Goal: Task Accomplishment & Management: Use online tool/utility

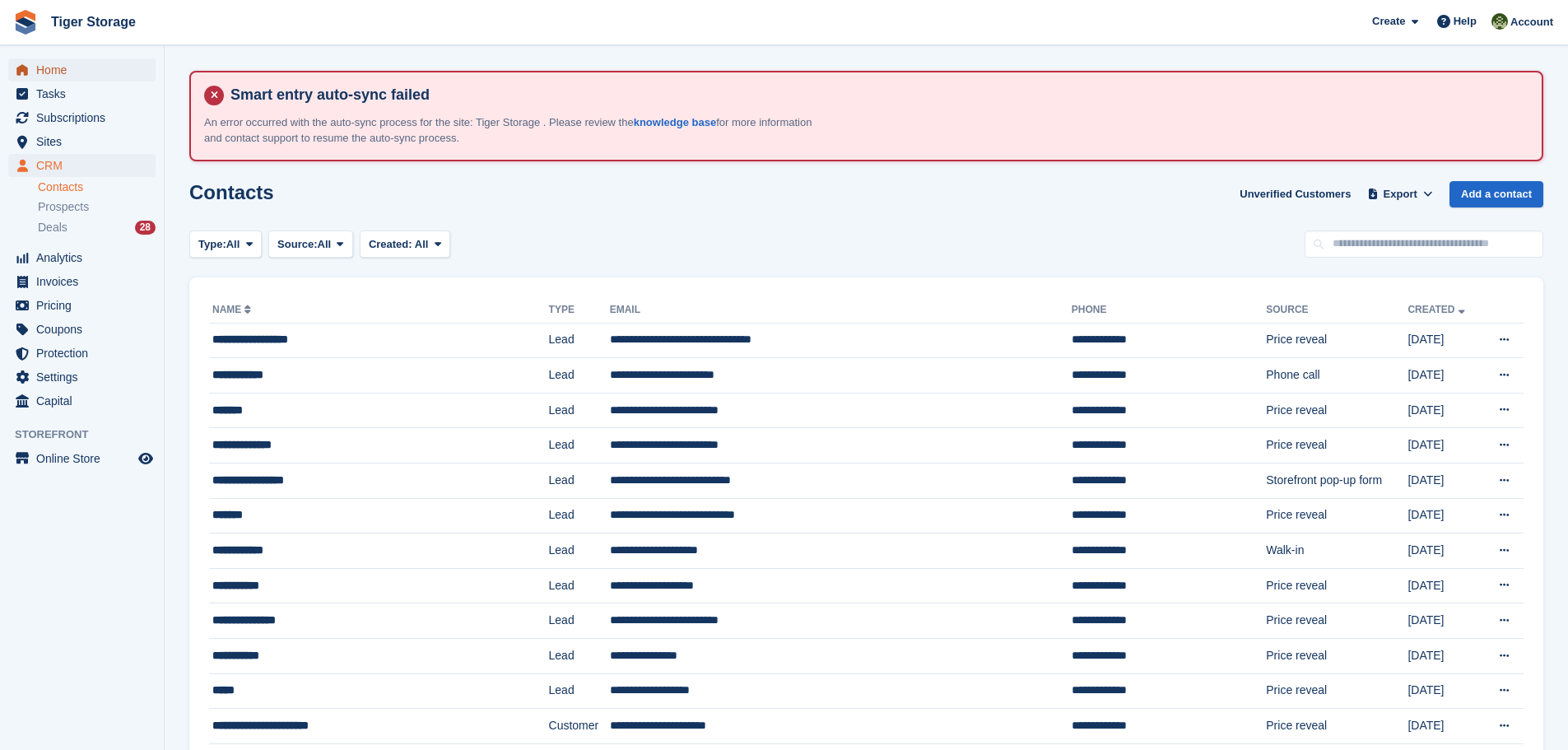
click at [56, 70] on span "Home" at bounding box center [86, 70] width 98 height 23
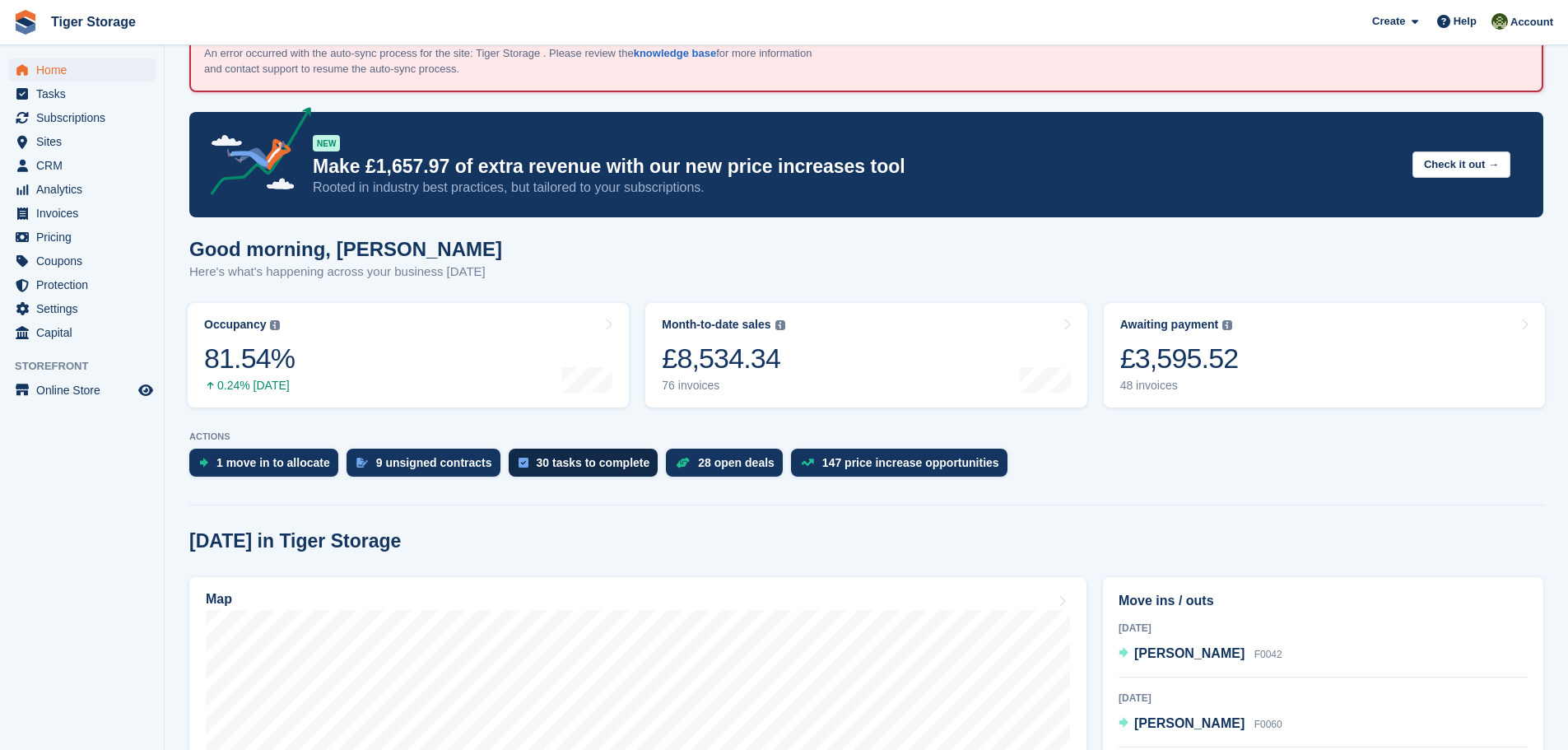
scroll to position [247, 0]
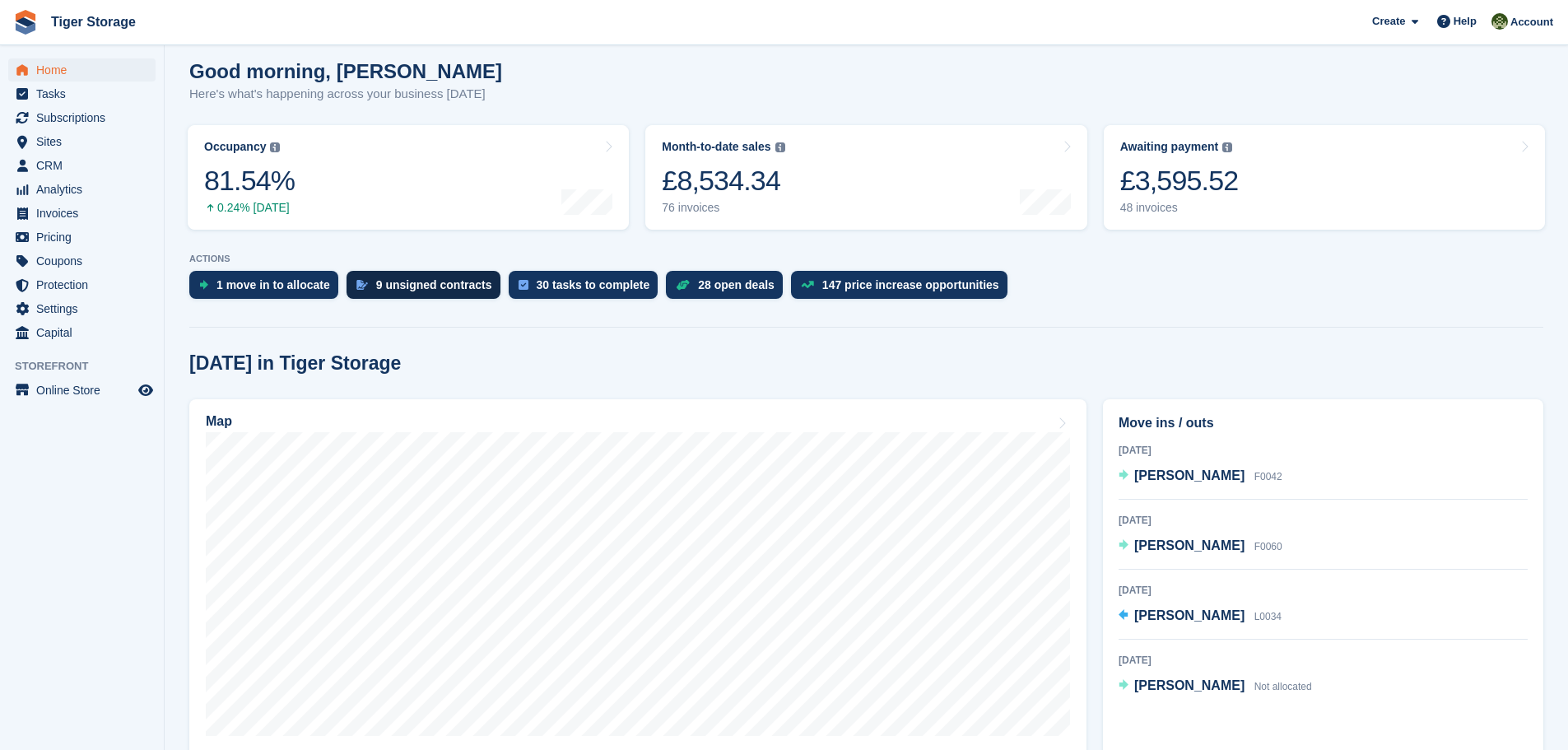
click at [416, 288] on div "9 unsigned contracts" at bounding box center [434, 285] width 116 height 14
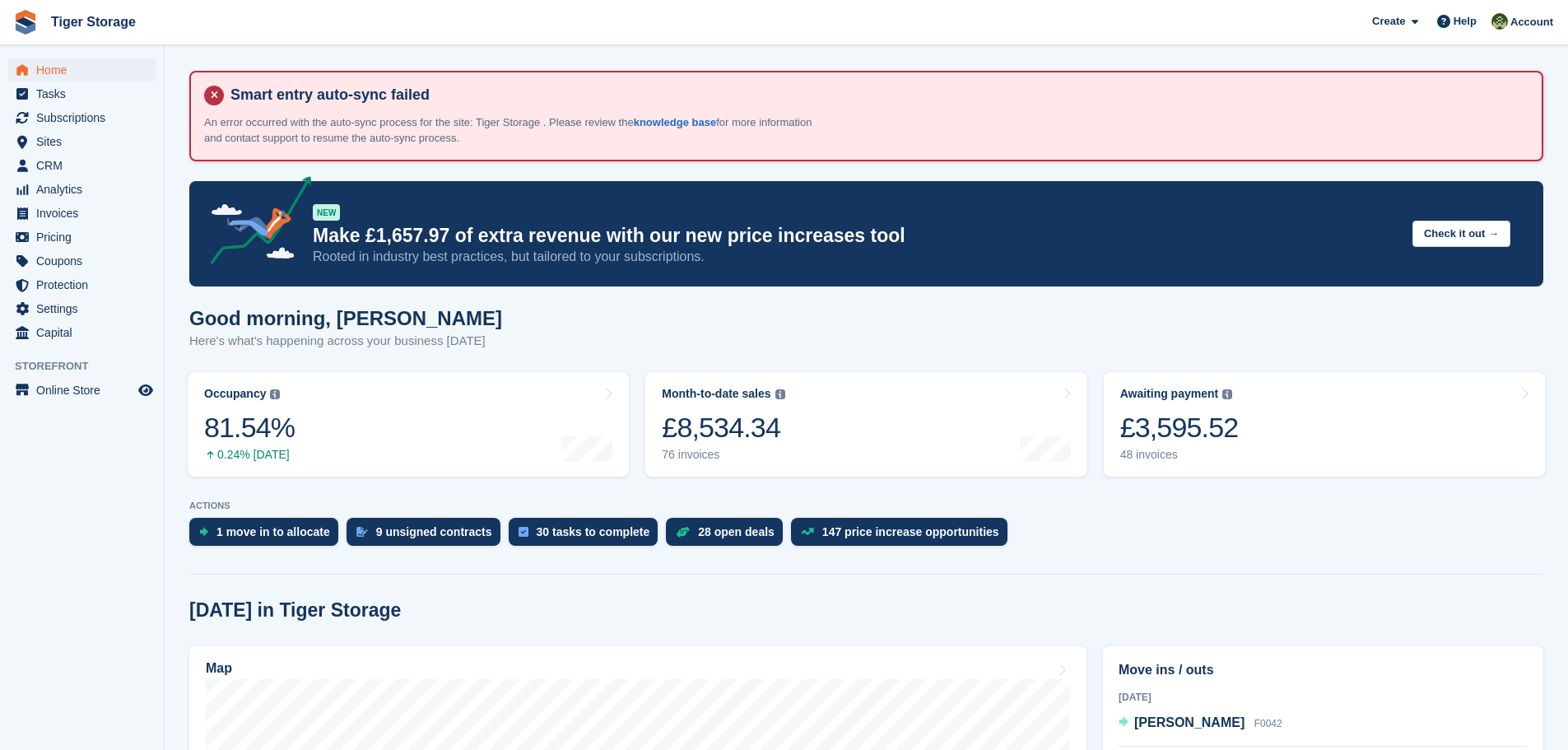
scroll to position [247, 0]
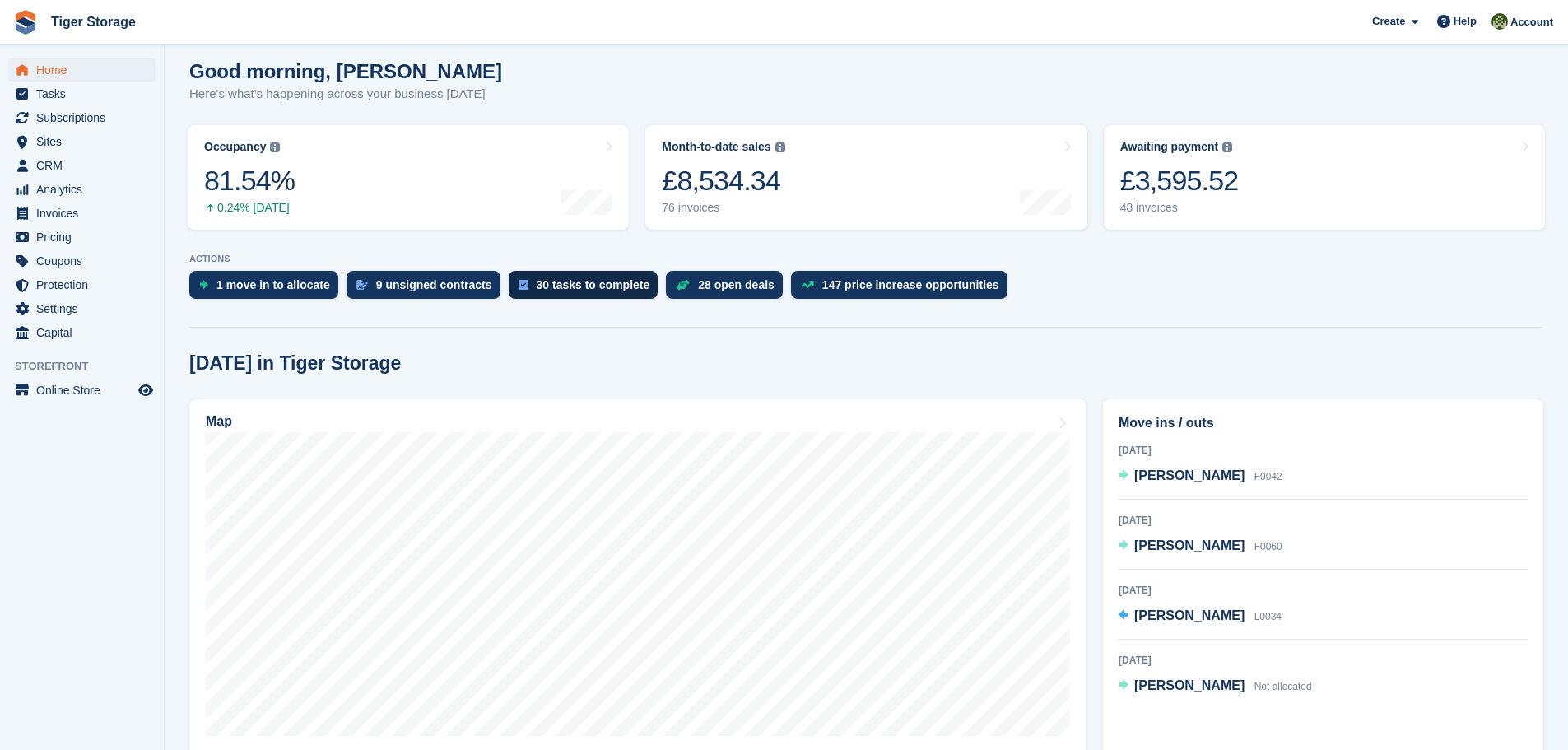
click at [567, 285] on div "30 tasks to complete" at bounding box center [594, 285] width 114 height 14
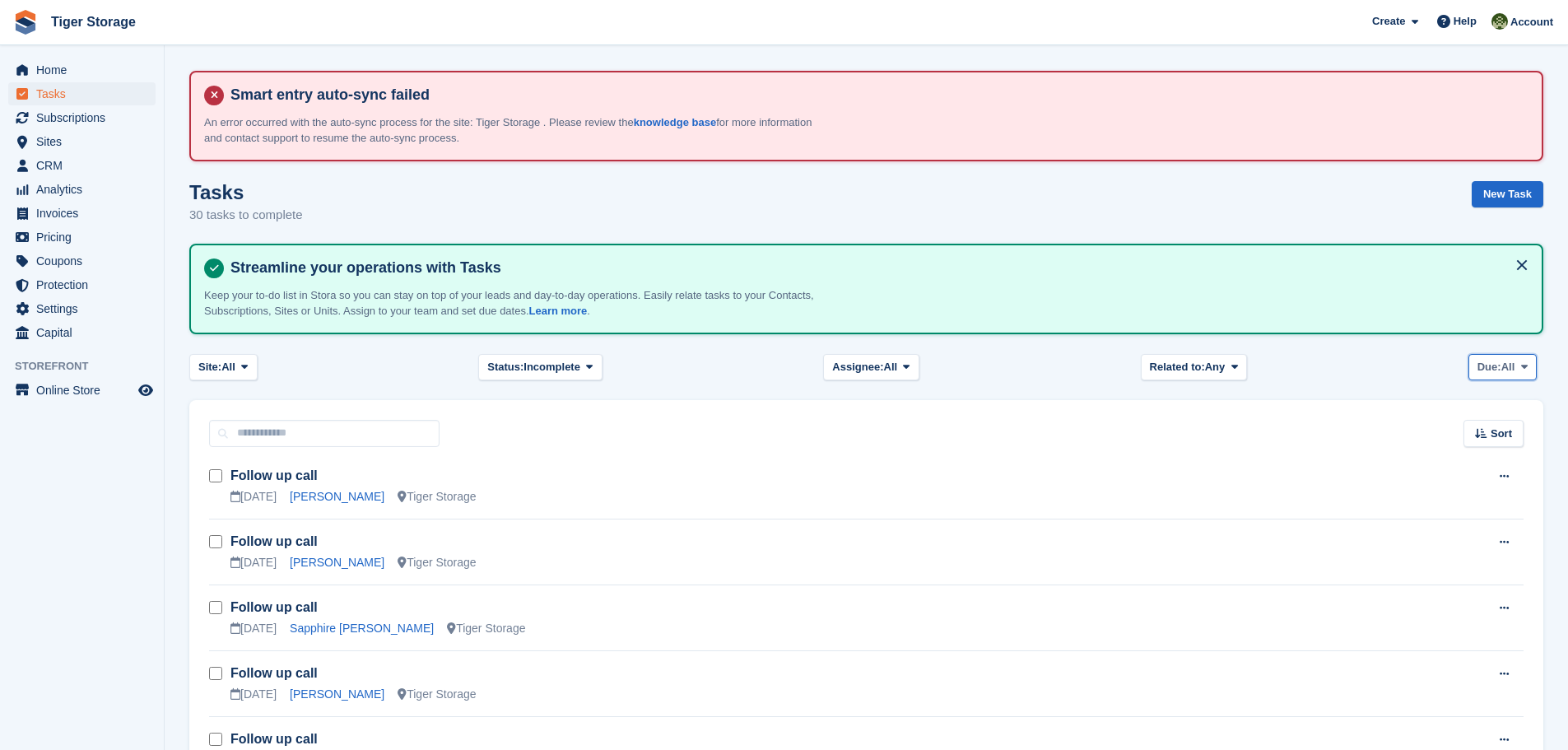
click at [1511, 371] on span "All" at bounding box center [1509, 367] width 14 height 16
click at [1498, 465] on link "Today" at bounding box center [1548, 465] width 143 height 30
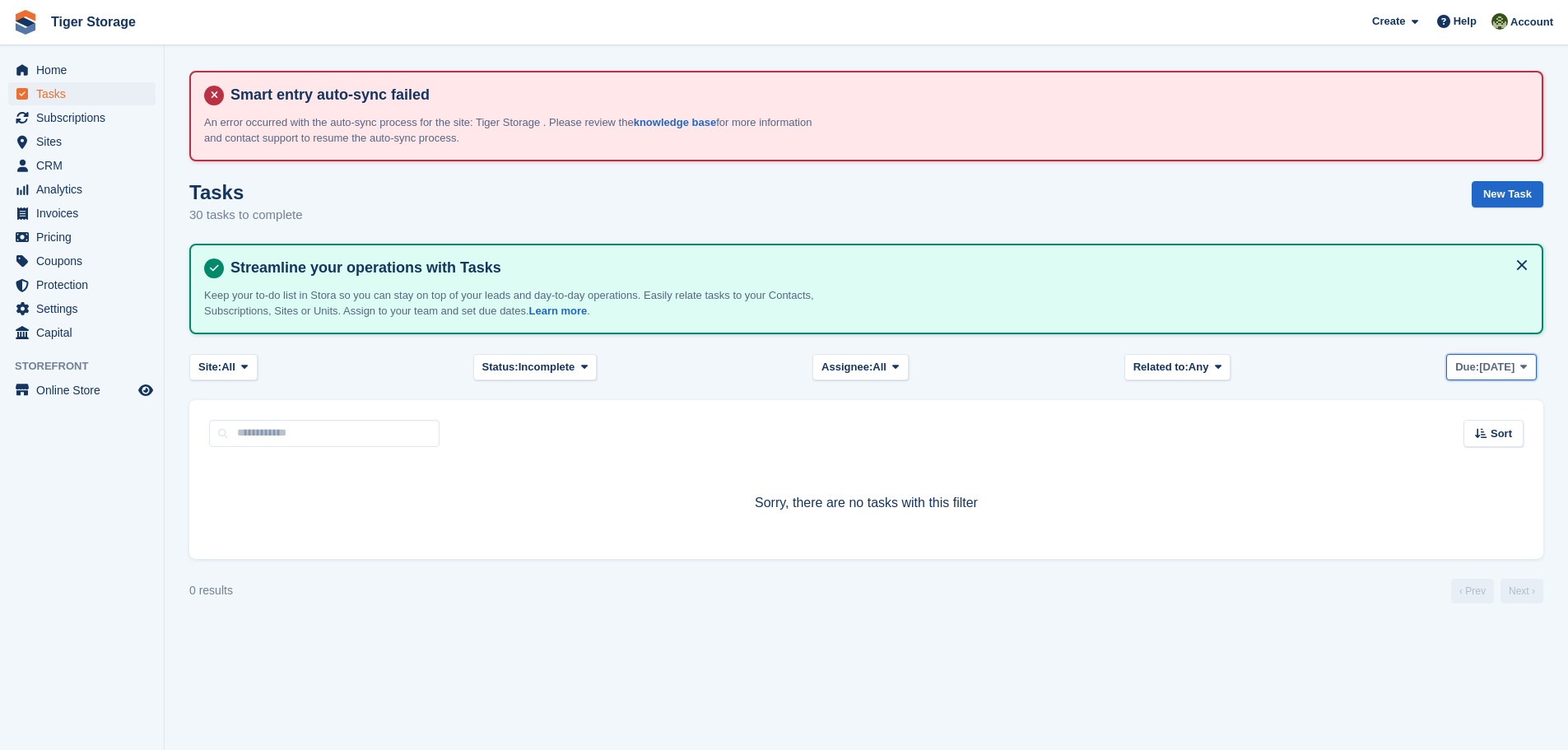
click at [1527, 367] on icon at bounding box center [1524, 367] width 7 height 11
click at [1480, 430] on link "Overdue" at bounding box center [1525, 435] width 143 height 30
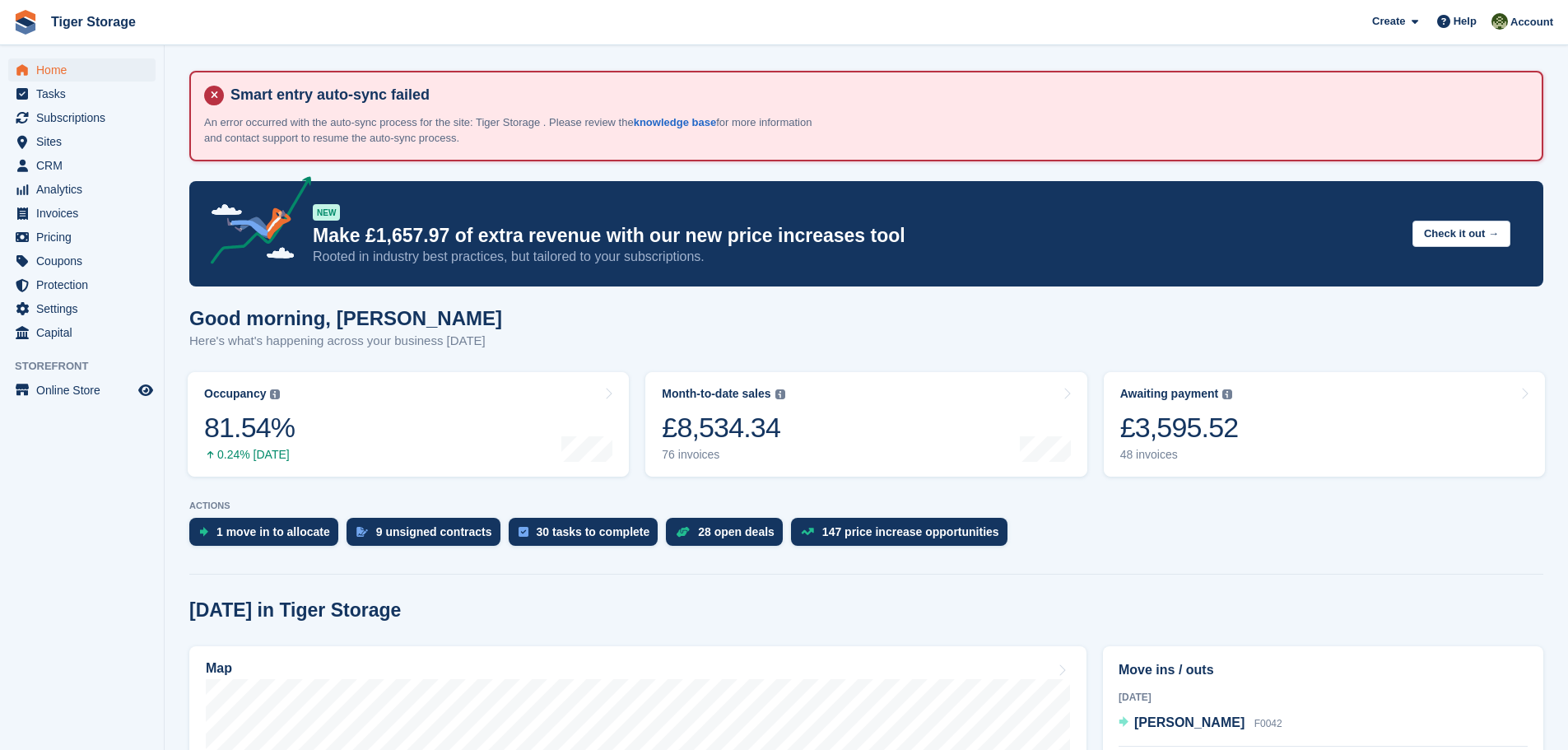
scroll to position [247, 0]
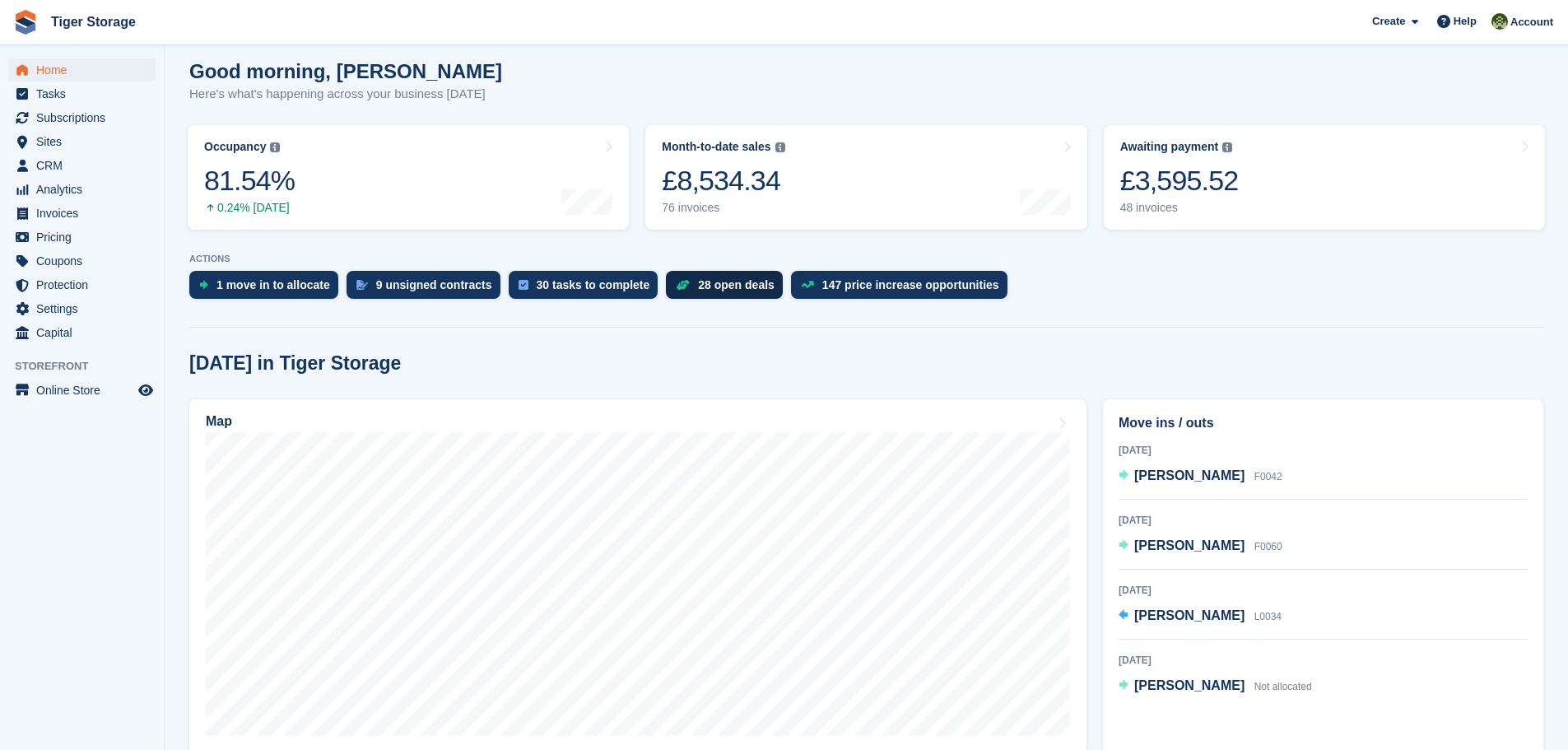
click at [698, 282] on div "28 open deals" at bounding box center [736, 285] width 76 height 14
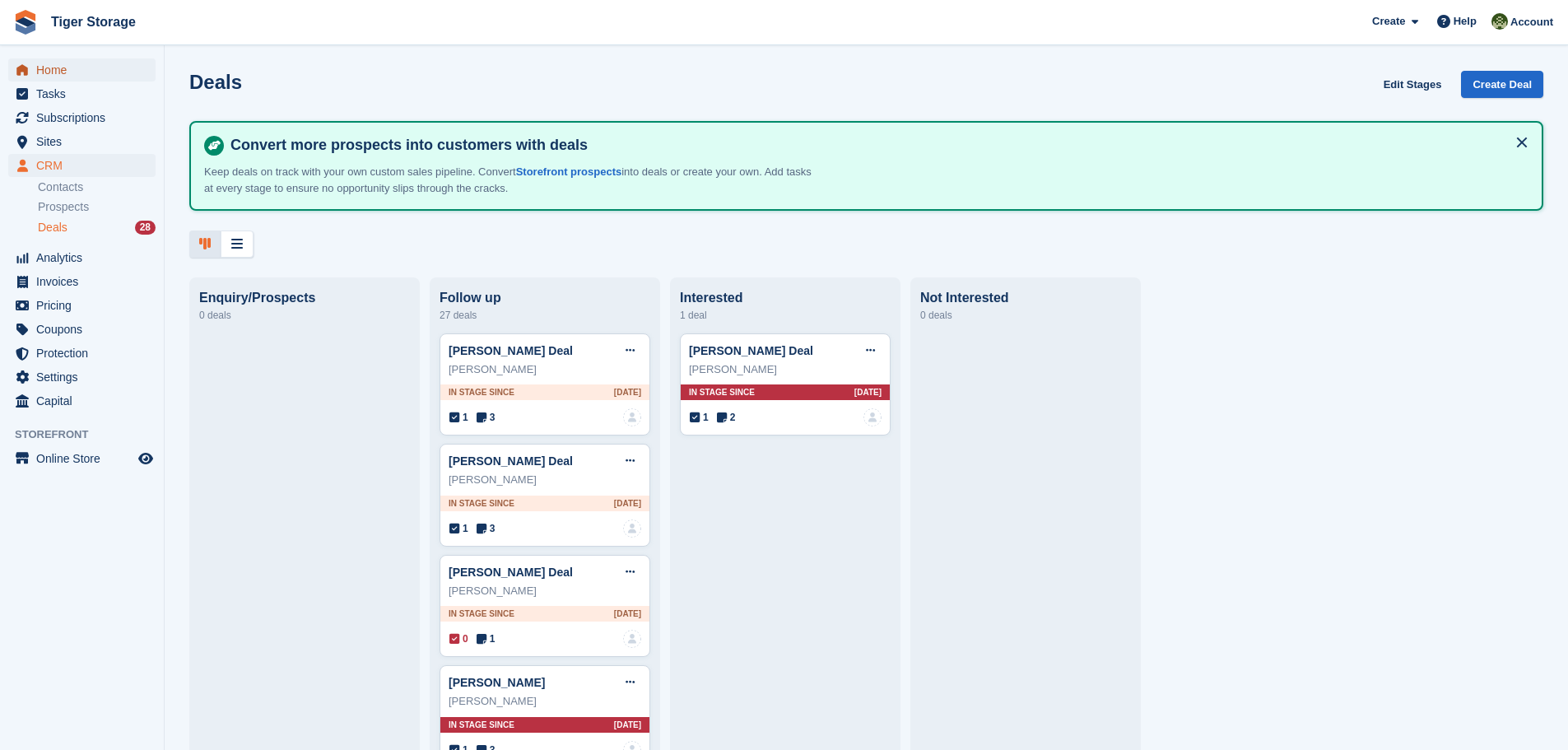
click at [66, 69] on span "Home" at bounding box center [86, 70] width 98 height 23
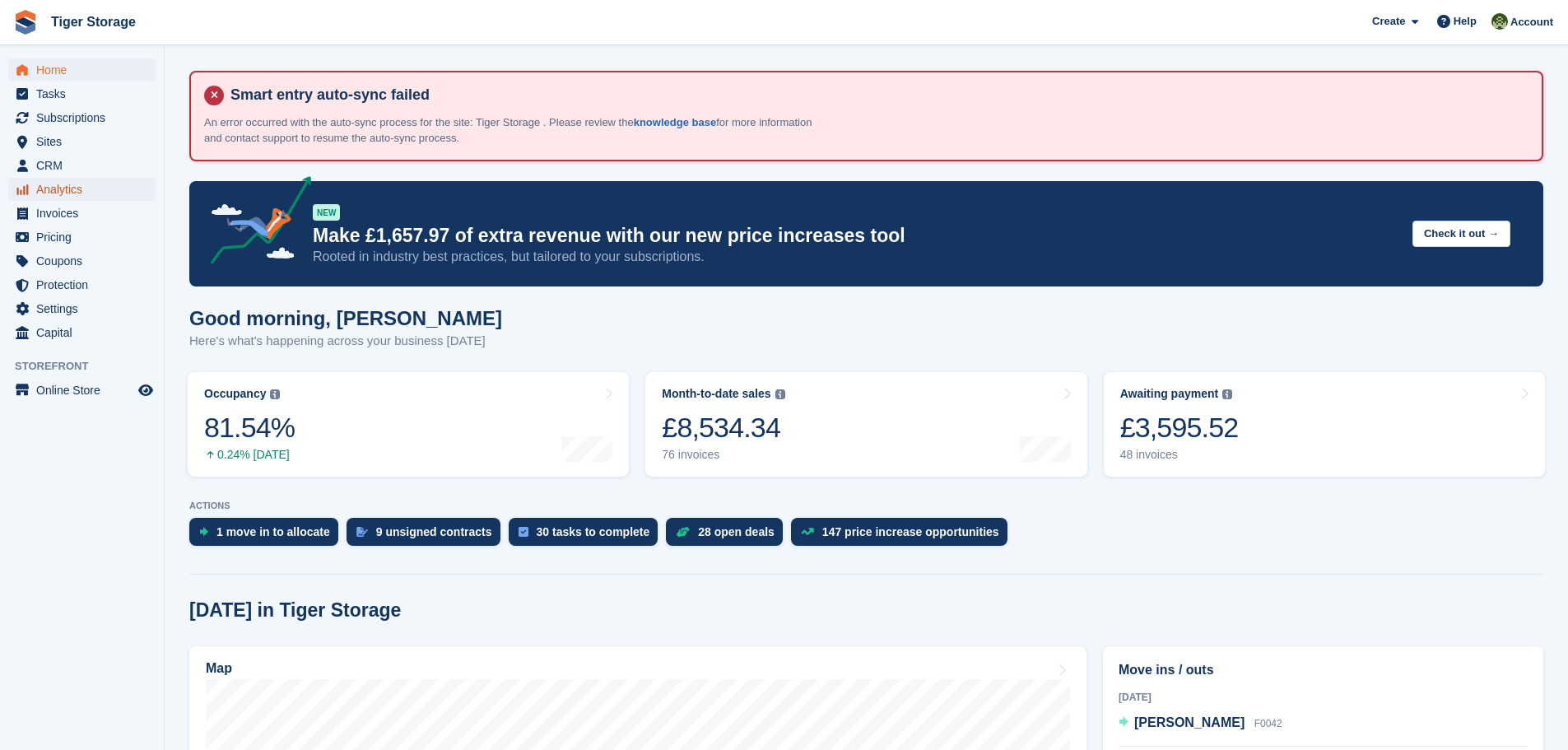
click at [55, 190] on span "Analytics" at bounding box center [86, 189] width 98 height 23
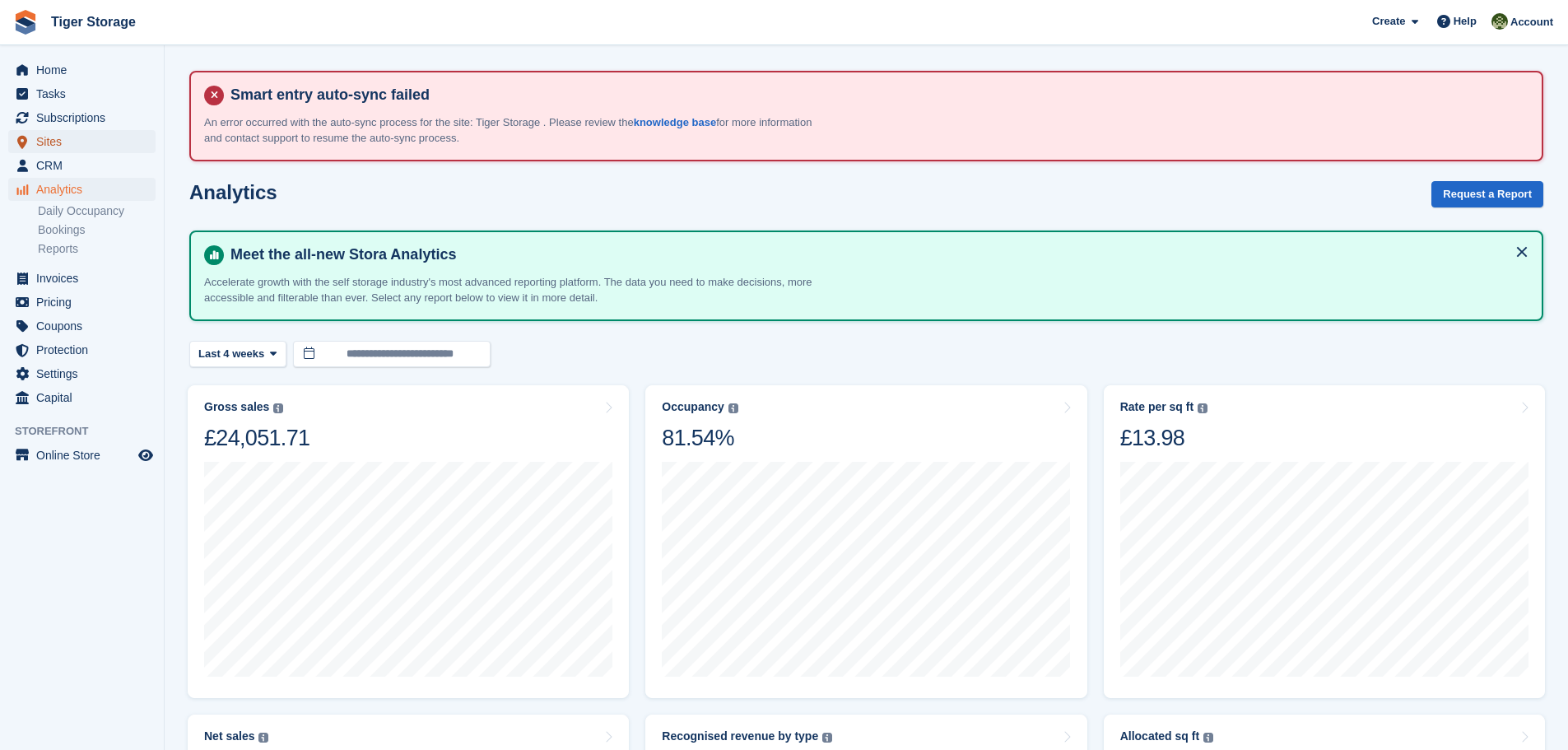
click at [59, 142] on span "Sites" at bounding box center [86, 141] width 98 height 23
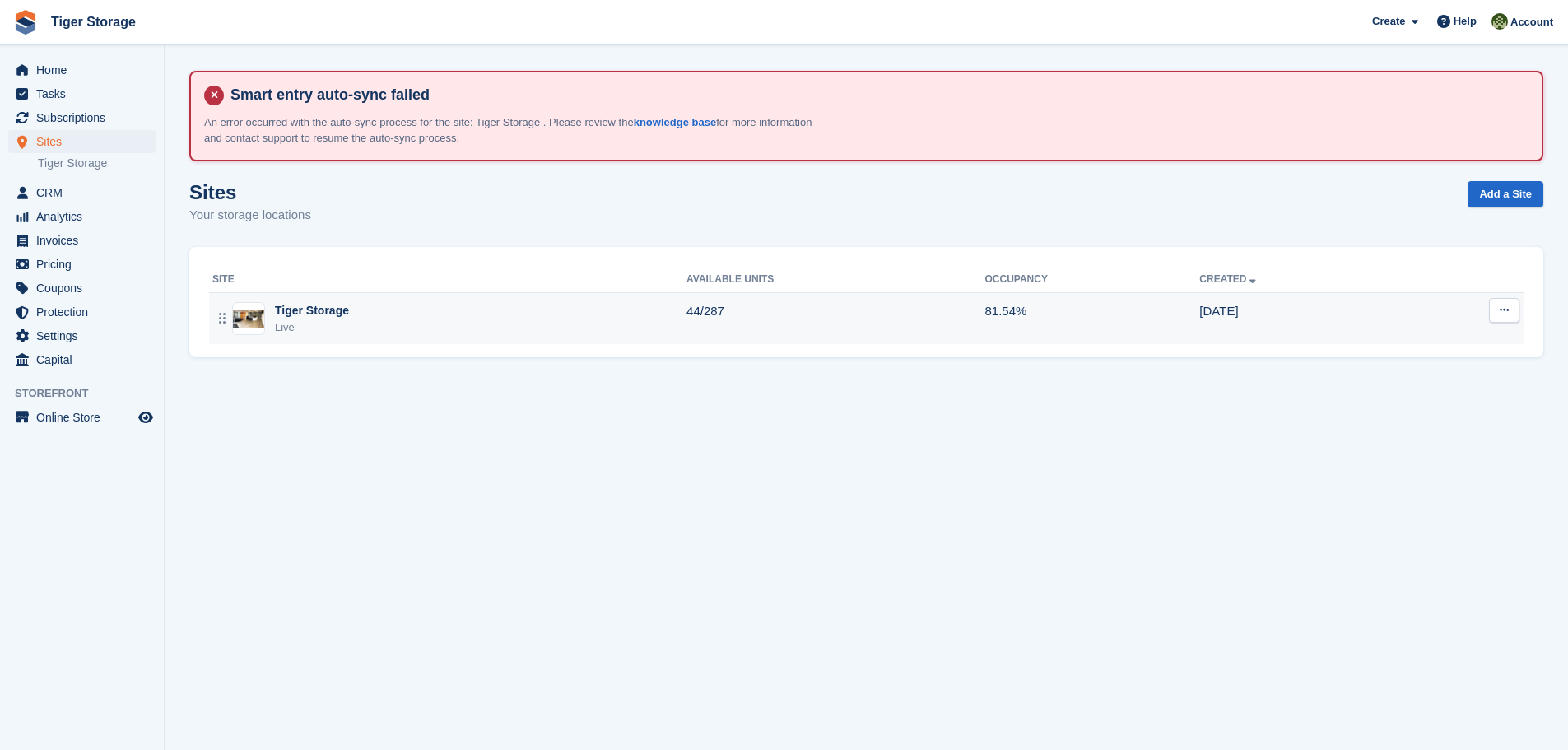
click at [293, 306] on div "Tiger Storage" at bounding box center [311, 311] width 74 height 17
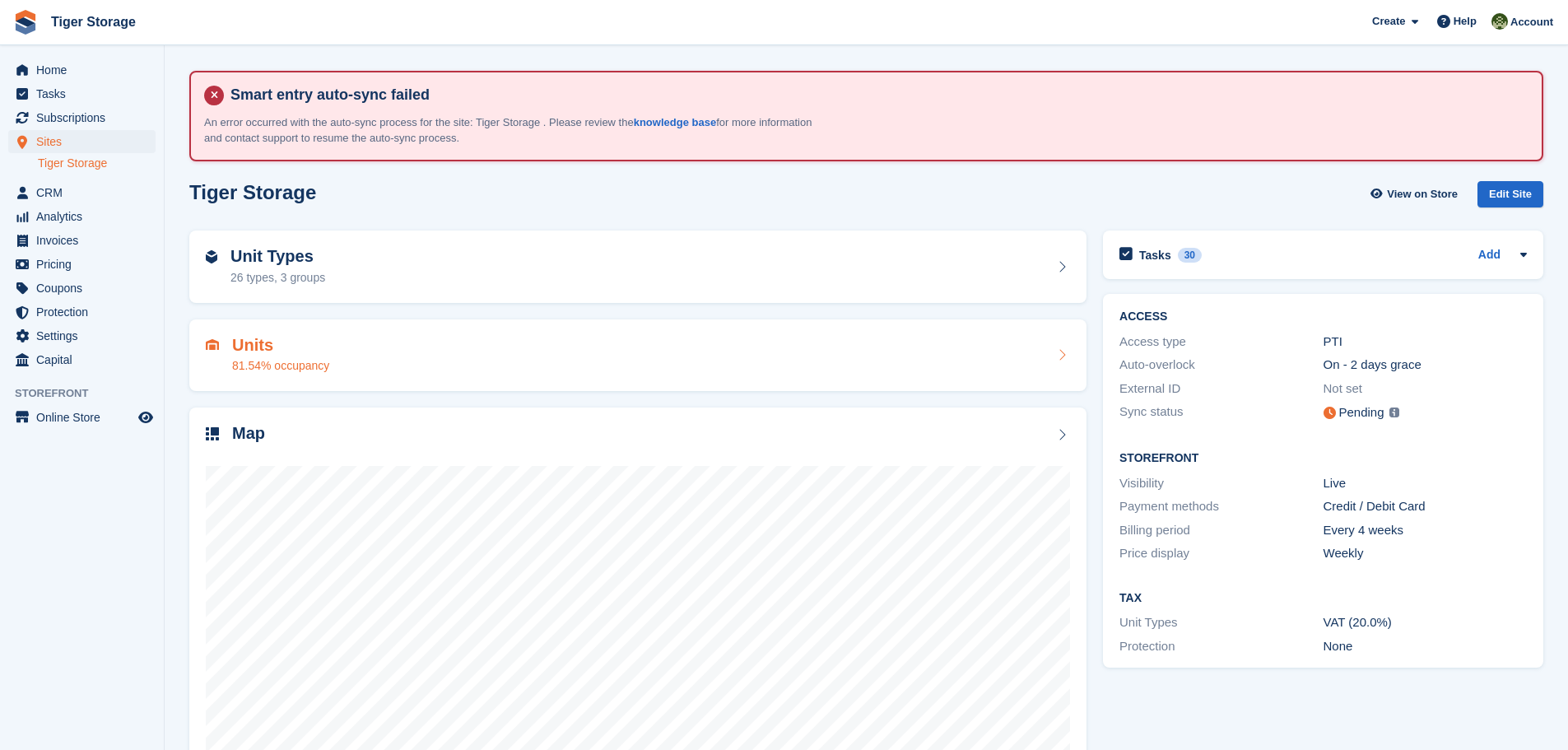
click at [250, 344] on h2 "Units" at bounding box center [281, 345] width 97 height 19
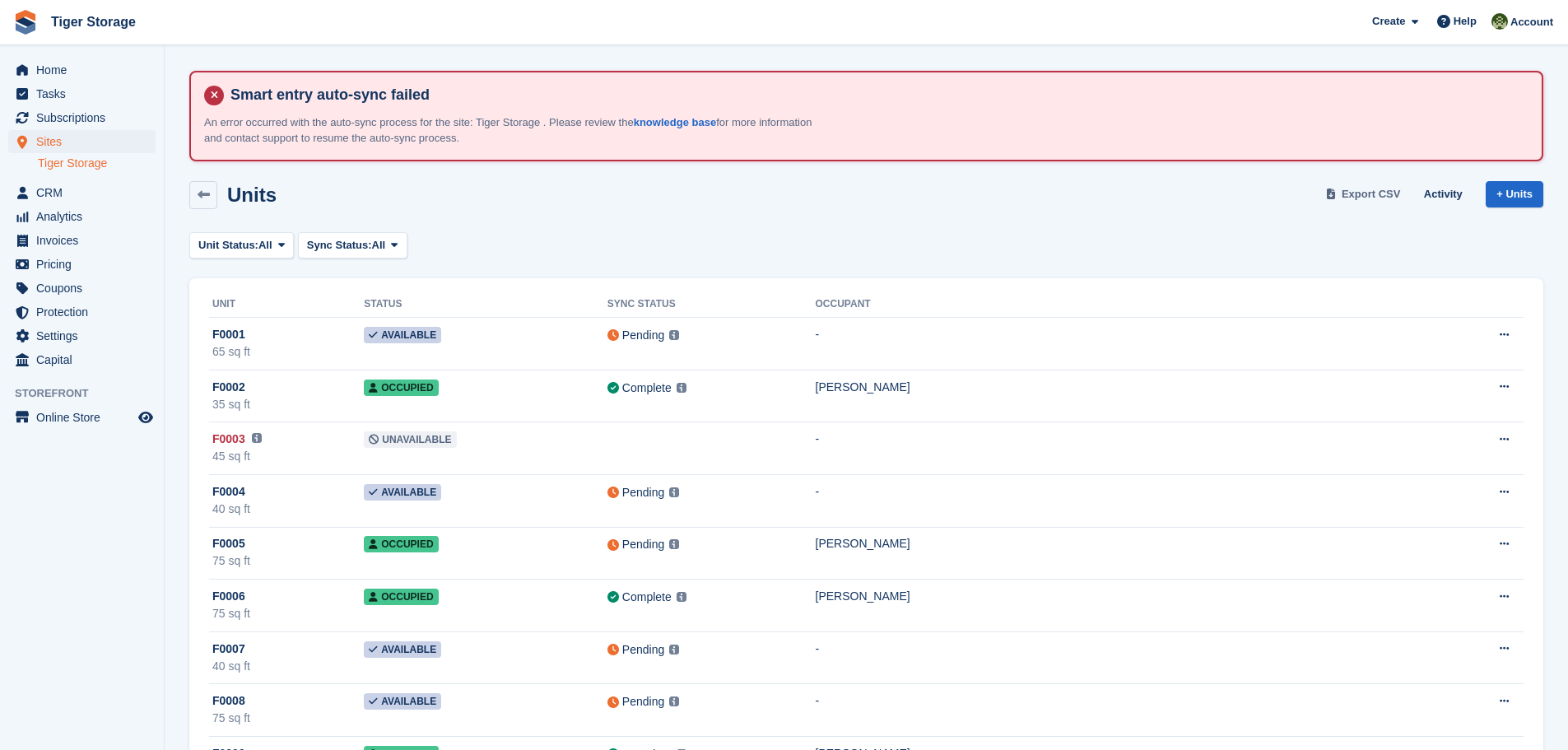
click at [1390, 190] on span "Export CSV" at bounding box center [1371, 193] width 59 height 16
